Goal: Check status

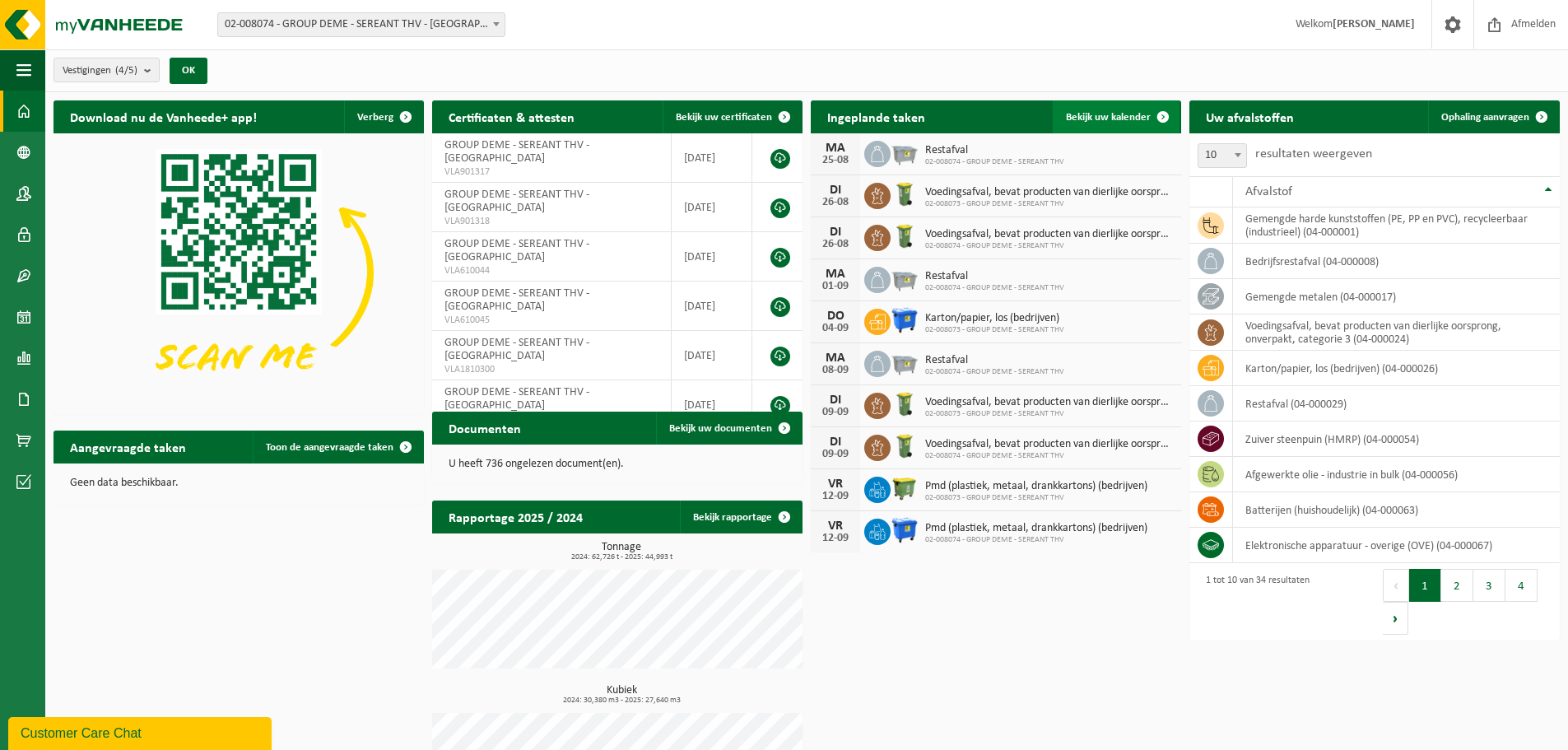
click at [990, 117] on span "Bekijk uw kalender" at bounding box center [1108, 117] width 85 height 11
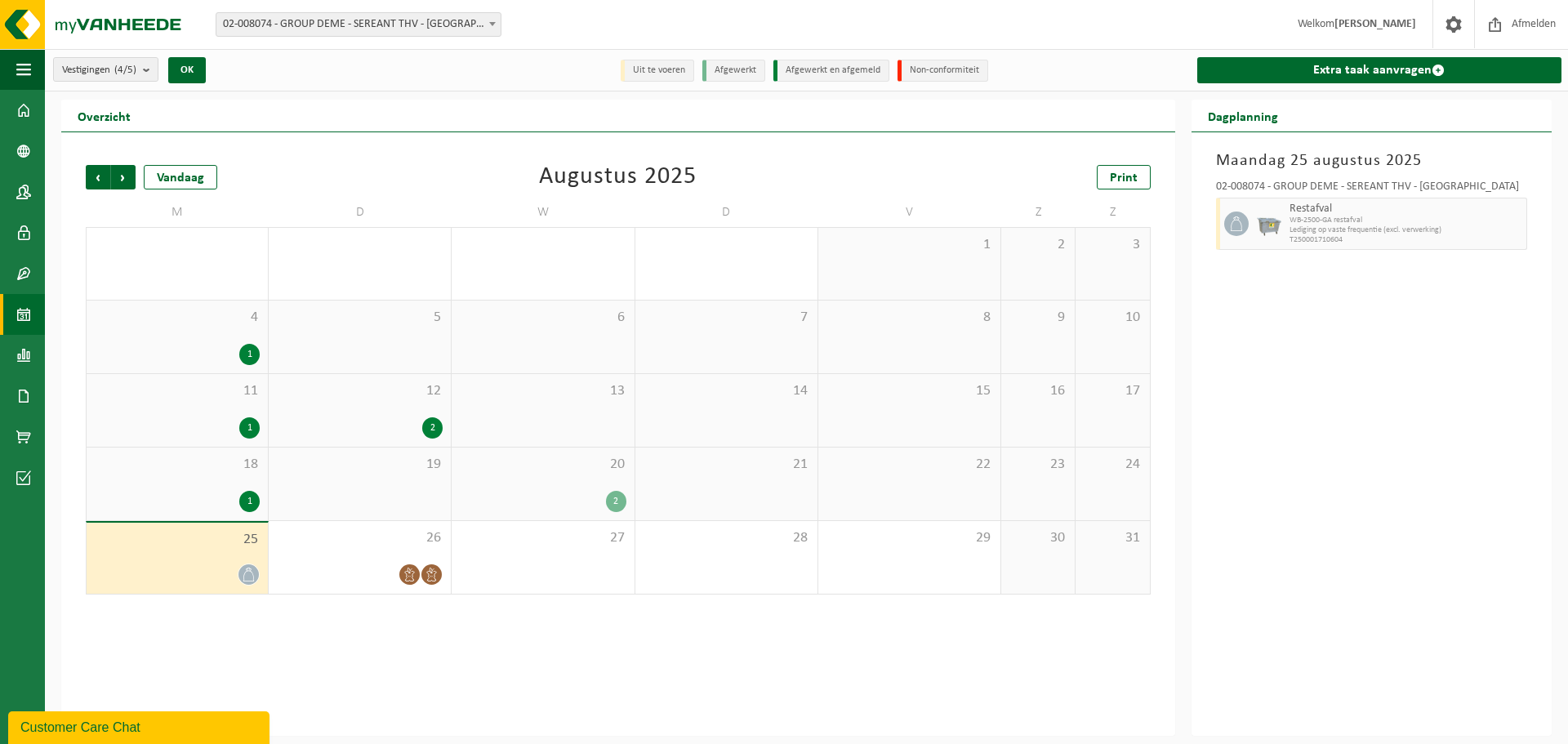
click at [613, 497] on div "2" at bounding box center [616, 501] width 20 height 21
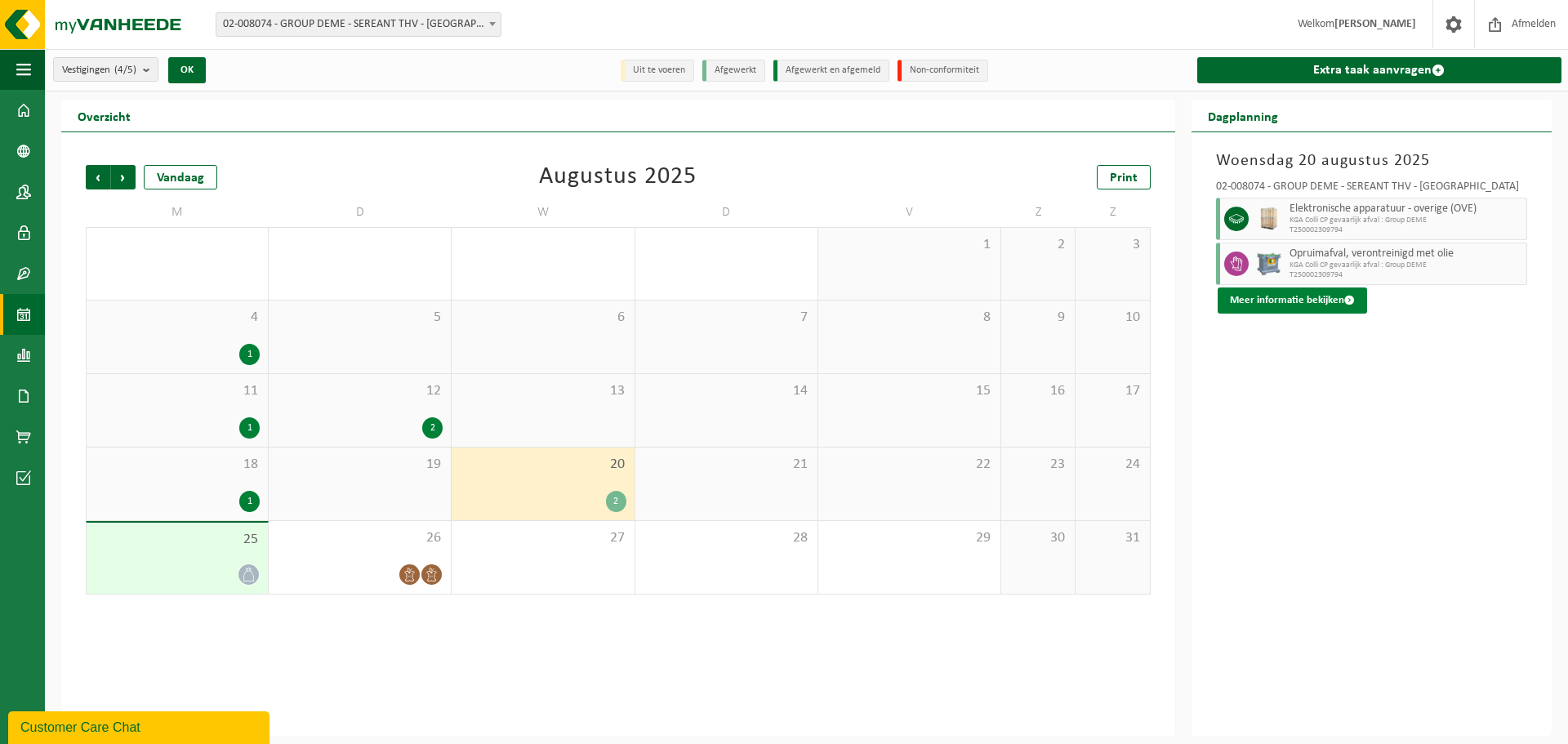
click at [1344, 303] on span at bounding box center [1349, 300] width 11 height 11
